Goal: Task Accomplishment & Management: Complete application form

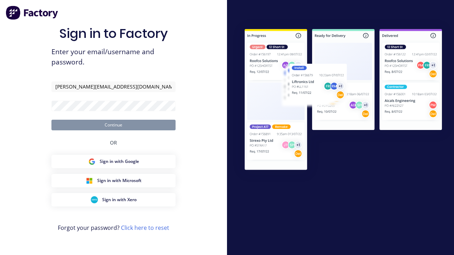
type input "[PERSON_NAME][EMAIL_ADDRESS][DOMAIN_NAME]"
click at [114, 125] on button "Continue" at bounding box center [113, 125] width 124 height 11
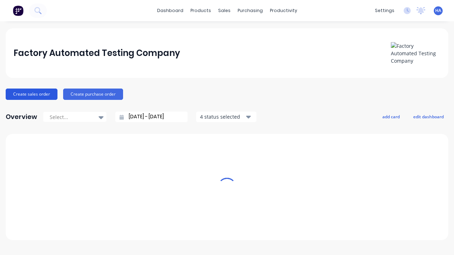
click at [31, 94] on button "Create sales order" at bounding box center [32, 94] width 52 height 11
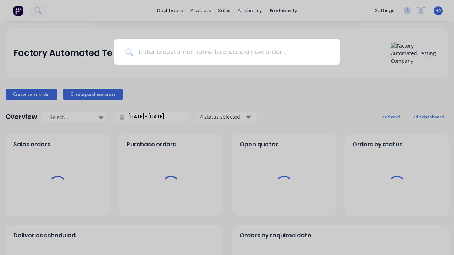
click at [231, 52] on input at bounding box center [231, 52] width 196 height 27
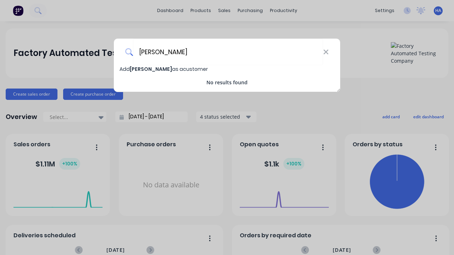
type input "[PERSON_NAME]"
click at [125, 69] on span "Add [PERSON_NAME] as a customer" at bounding box center [164, 69] width 88 height 7
select select "AU"
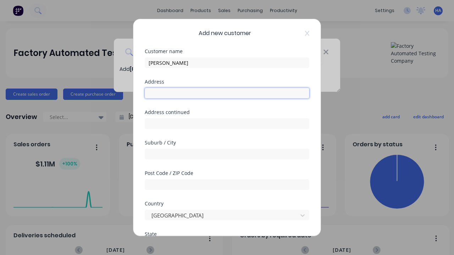
click at [227, 93] on input "text" at bounding box center [227, 93] width 165 height 11
type input "[STREET_ADDRESS]"
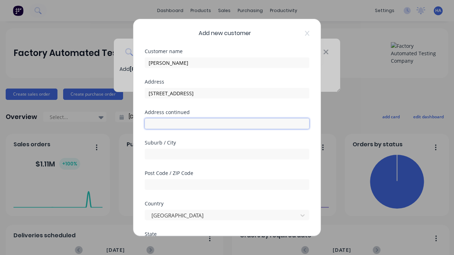
click at [227, 124] on input "text" at bounding box center [227, 123] width 165 height 11
type input "134 Zoddaj Path"
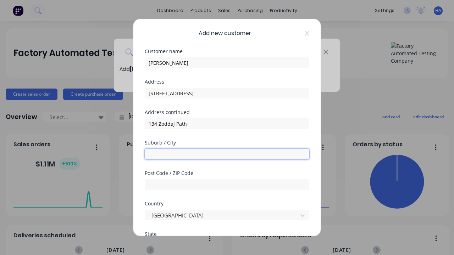
click at [227, 154] on input "text" at bounding box center [227, 154] width 165 height 11
type input "Bitubhu"
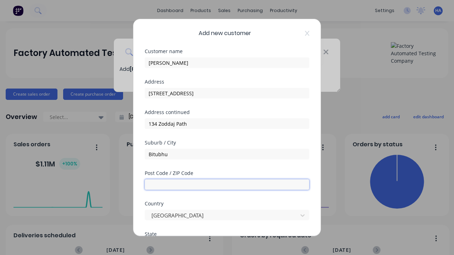
click at [227, 185] on input "text" at bounding box center [227, 184] width 165 height 11
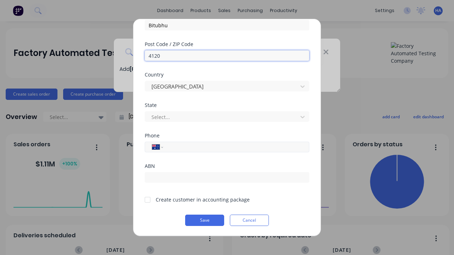
type input "4120"
click at [235, 147] on input "tel" at bounding box center [235, 147] width 134 height 8
type input "0413 456 123"
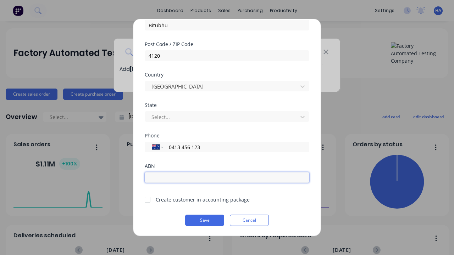
click at [227, 178] on input "text" at bounding box center [227, 177] width 165 height 11
type input "12341234"
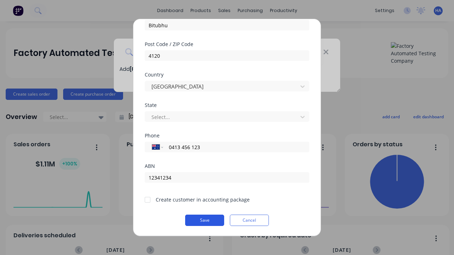
click at [205, 221] on button "Save" at bounding box center [204, 220] width 39 height 11
